Goal: Task Accomplishment & Management: Use online tool/utility

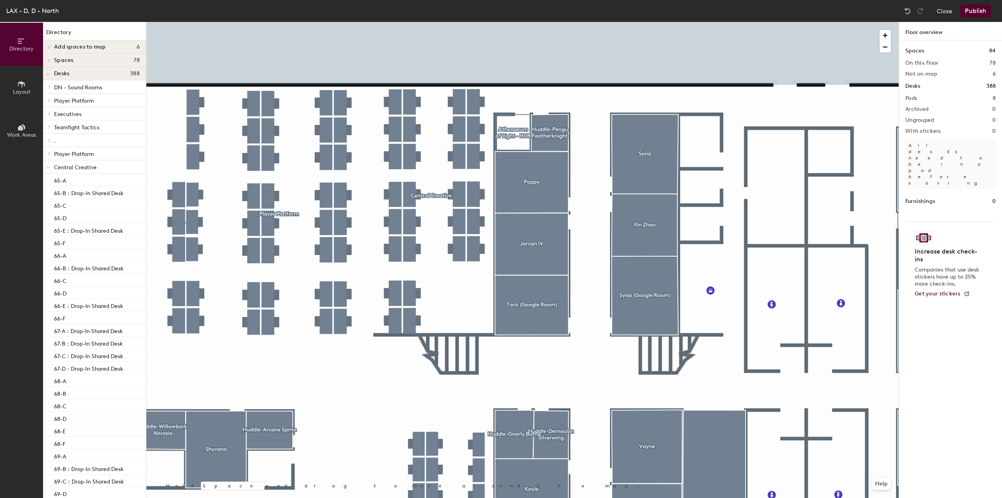
click at [972, 13] on button "Publish" at bounding box center [975, 11] width 31 height 13
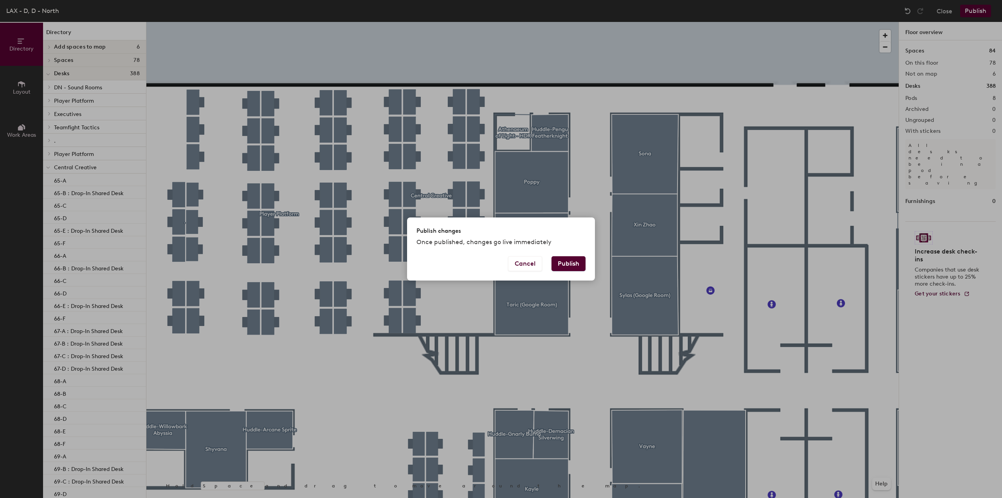
click at [569, 258] on button "Publish" at bounding box center [569, 263] width 34 height 15
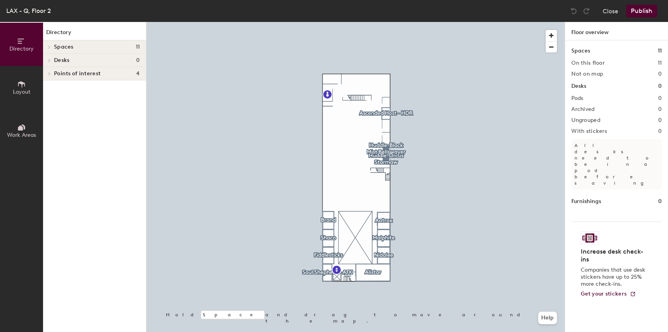
click at [20, 130] on icon at bounding box center [21, 127] width 9 height 9
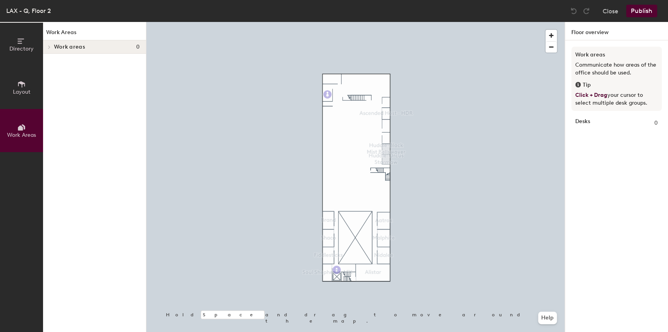
drag, startPoint x: 18, startPoint y: 46, endPoint x: 24, endPoint y: 51, distance: 7.8
click at [19, 46] on span "Directory" at bounding box center [21, 48] width 24 height 7
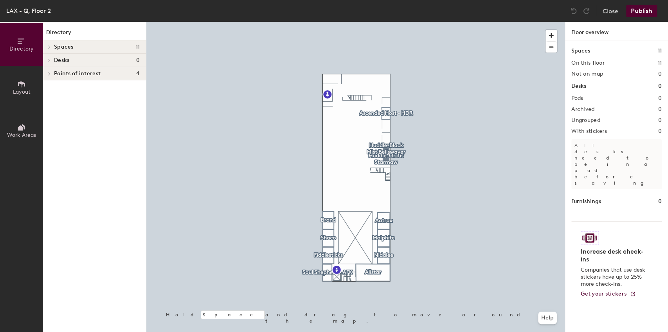
click at [70, 73] on span "Points of interest" at bounding box center [77, 73] width 47 height 6
click at [16, 86] on button "Layout" at bounding box center [21, 87] width 43 height 43
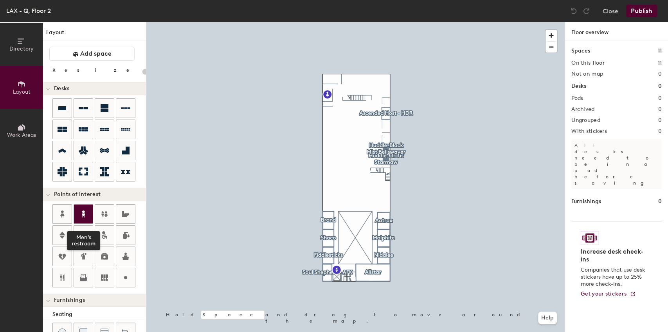
click at [87, 214] on icon at bounding box center [83, 213] width 9 height 9
click at [356, 95] on span "Done" at bounding box center [356, 96] width 23 height 13
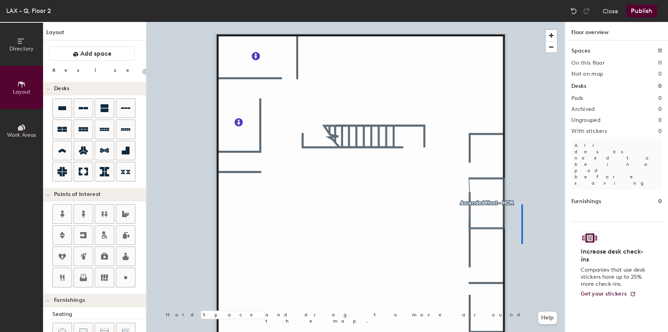
click at [523, 22] on div at bounding box center [355, 22] width 419 height 0
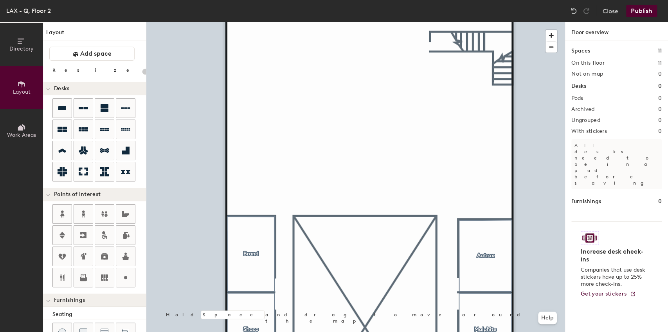
click at [540, 22] on div at bounding box center [355, 22] width 419 height 0
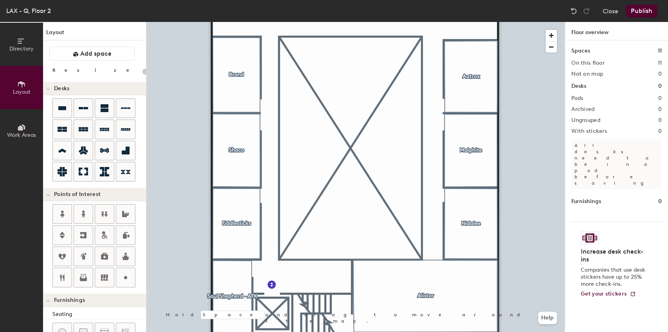
click at [533, 22] on div at bounding box center [355, 22] width 419 height 0
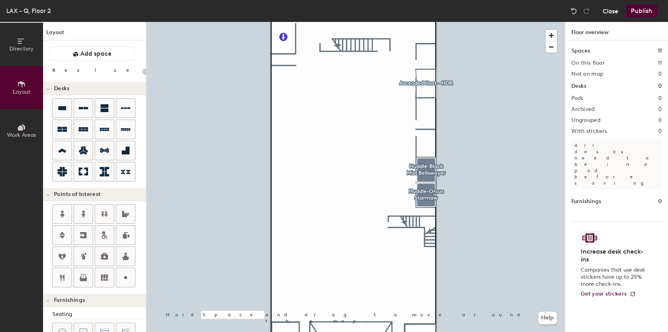
click at [614, 12] on button "Close" at bounding box center [611, 11] width 16 height 13
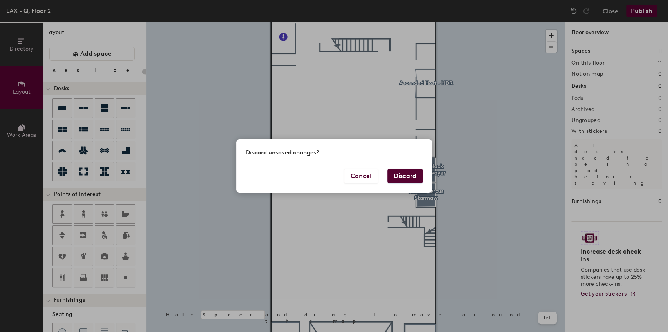
click at [392, 171] on button "Discard" at bounding box center [405, 175] width 35 height 15
type input "20"
